Goal: Navigation & Orientation: Understand site structure

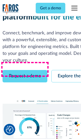
click at [25, 70] on link "Request a demo" at bounding box center [25, 76] width 45 height 12
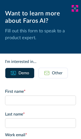
click at [75, 8] on icon at bounding box center [75, 8] width 4 height 4
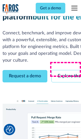
click at [66, 70] on link "Explore the platform" at bounding box center [78, 76] width 54 height 12
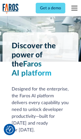
scroll to position [3789, 0]
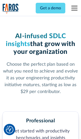
scroll to position [782, 0]
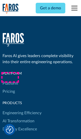
click at [10, 79] on link "Platform" at bounding box center [10, 83] width 15 height 8
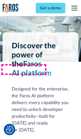
scroll to position [3951, 0]
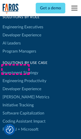
scroll to position [3118, 0]
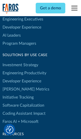
click at [15, 85] on link "[PERSON_NAME] Metrics" at bounding box center [26, 89] width 47 height 8
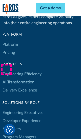
scroll to position [2209, 0]
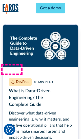
scroll to position [2276, 0]
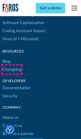
click at [12, 69] on link "Changelog" at bounding box center [12, 69] width 19 height 8
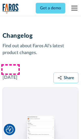
scroll to position [6093, 0]
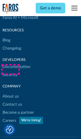
click at [10, 92] on link "About us" at bounding box center [11, 96] width 16 height 8
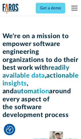
scroll to position [1740, 0]
